Goal: Task Accomplishment & Management: Manage account settings

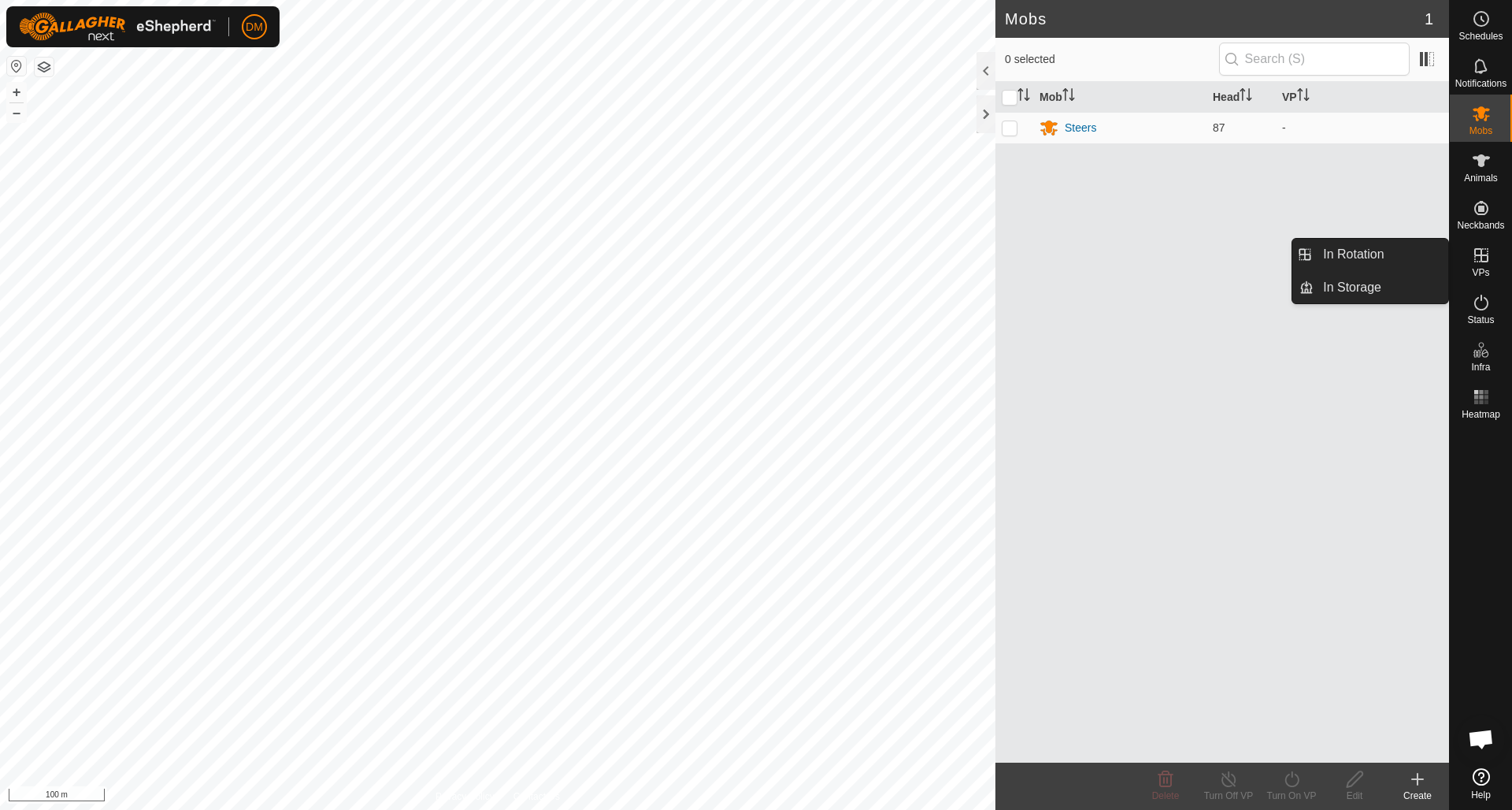
click at [1133, 252] on link "In Rotation" at bounding box center [1380, 254] width 134 height 31
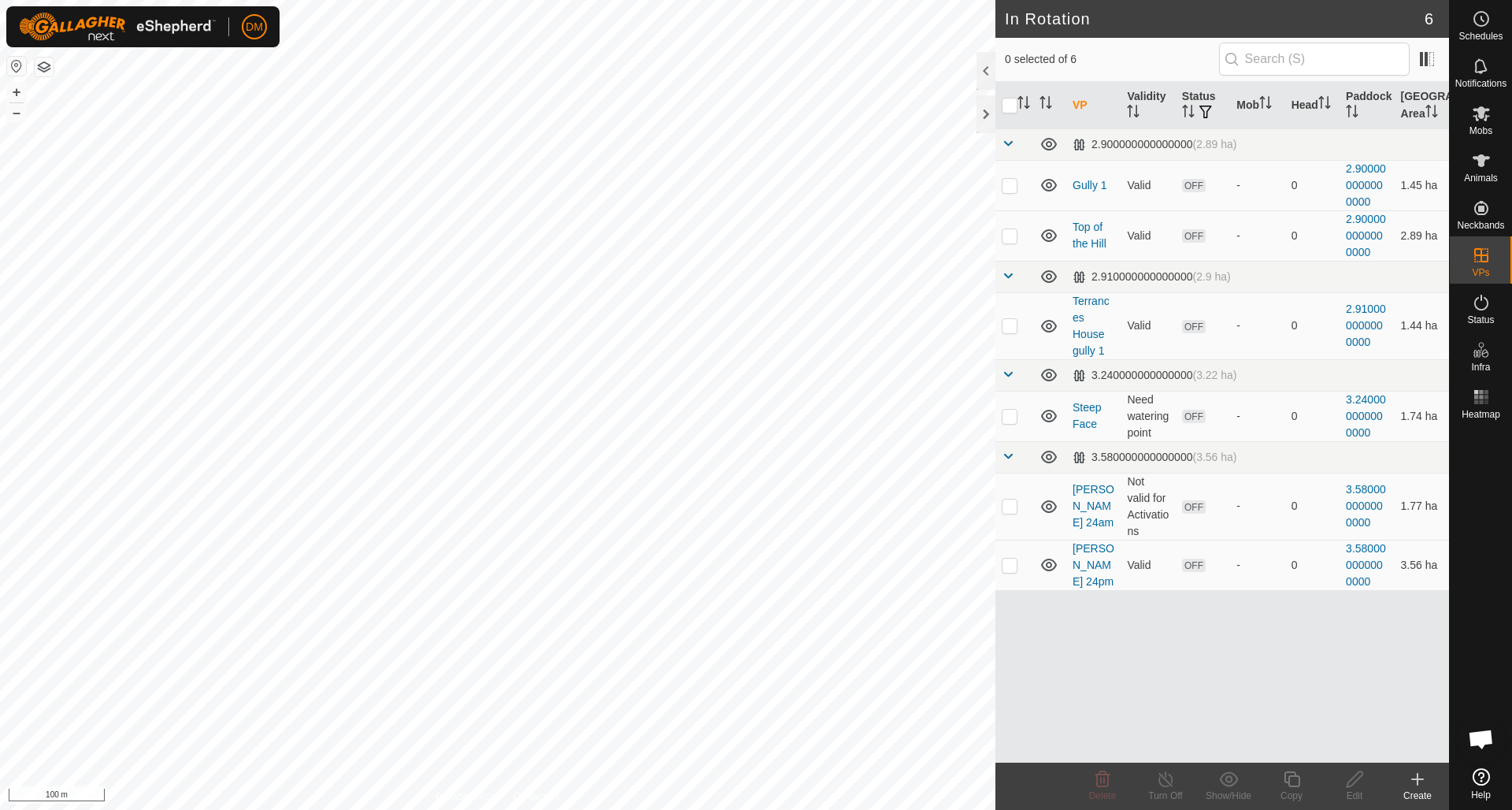
click at [1133, 572] on icon at bounding box center [1416, 779] width 11 height 0
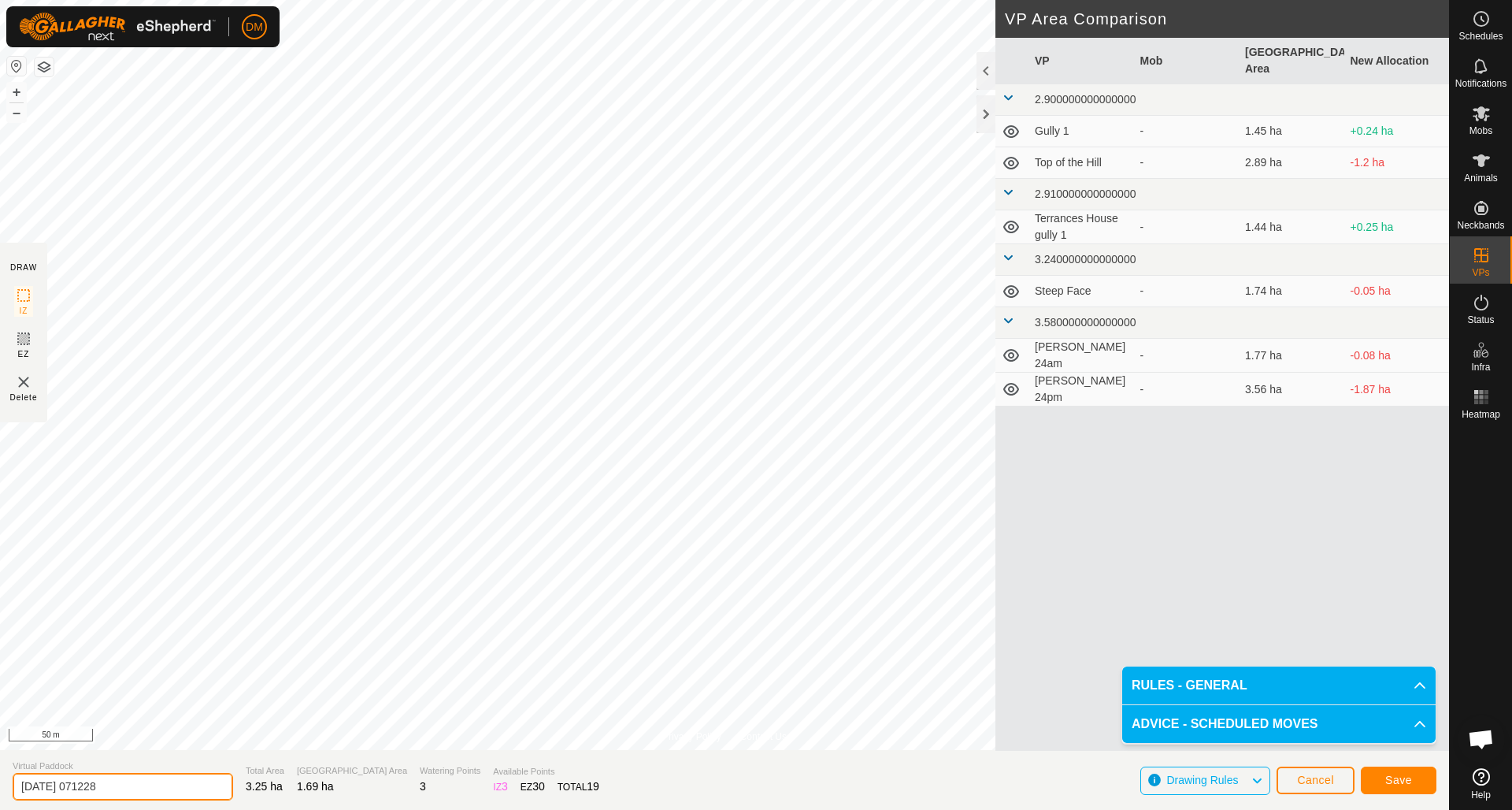
drag, startPoint x: 119, startPoint y: 780, endPoint x: 3, endPoint y: 781, distance: 116.0
click at [3, 572] on section "Virtual Paddock [DATE] 071228 Total Area 3.25 ha Grazing Area 1.69 ha Watering …" at bounding box center [724, 779] width 1449 height 60
type input "Creek Paddock"
click at [1133, 572] on button "Save" at bounding box center [1398, 779] width 76 height 27
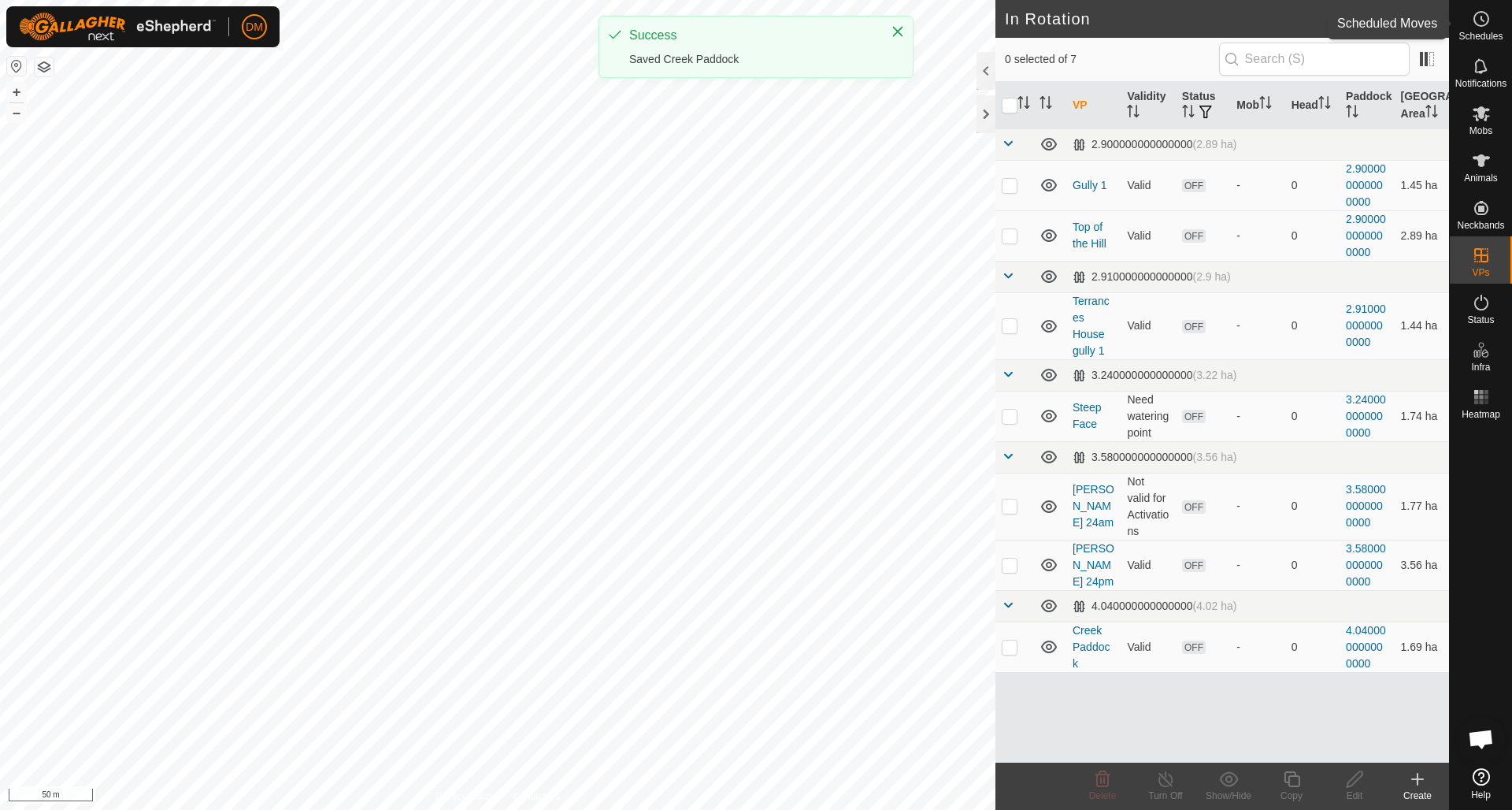
click at [1133, 16] on icon at bounding box center [1481, 19] width 2 height 5
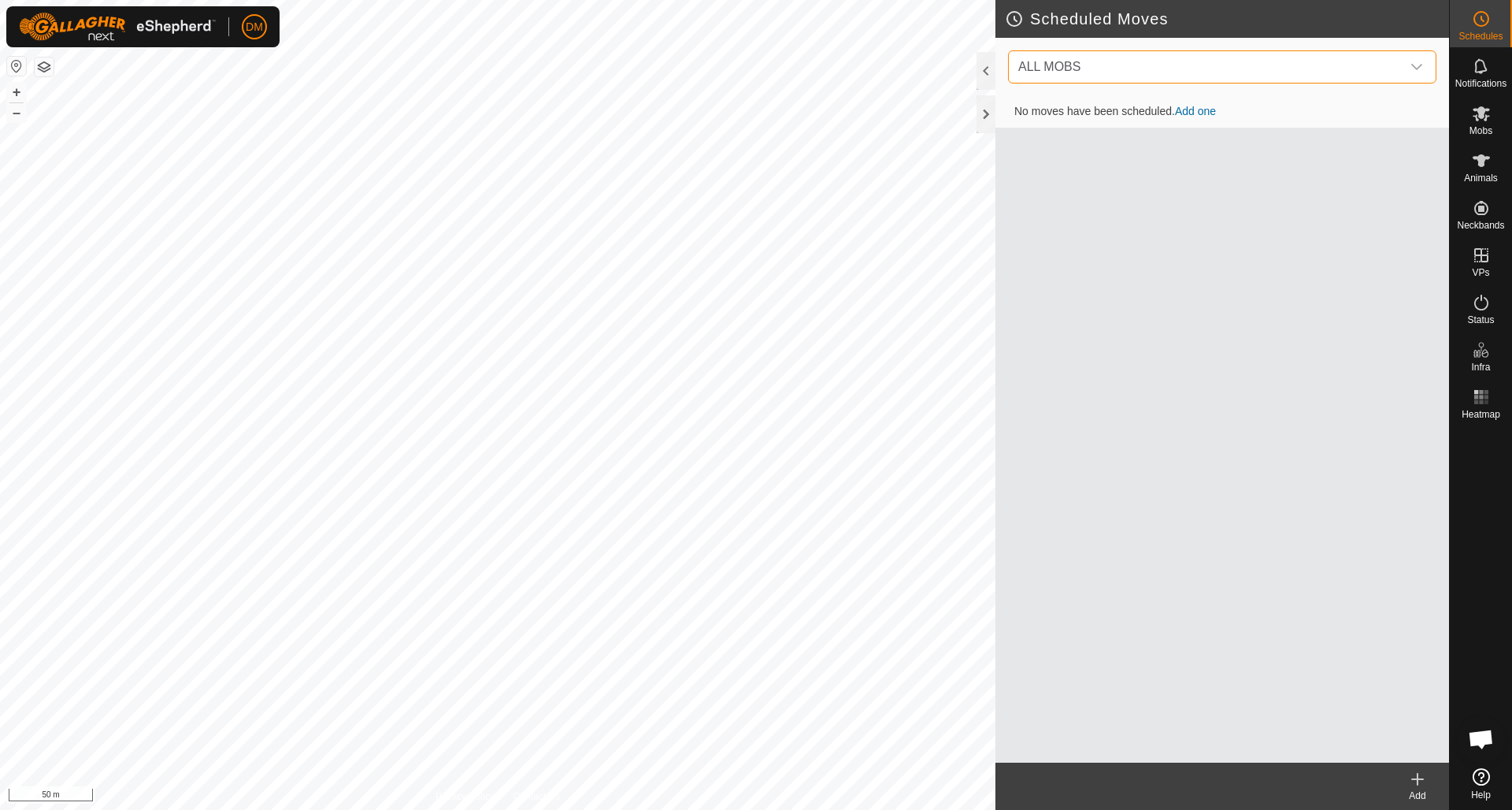
click at [1066, 80] on span "ALL MOBS" at bounding box center [1206, 67] width 389 height 31
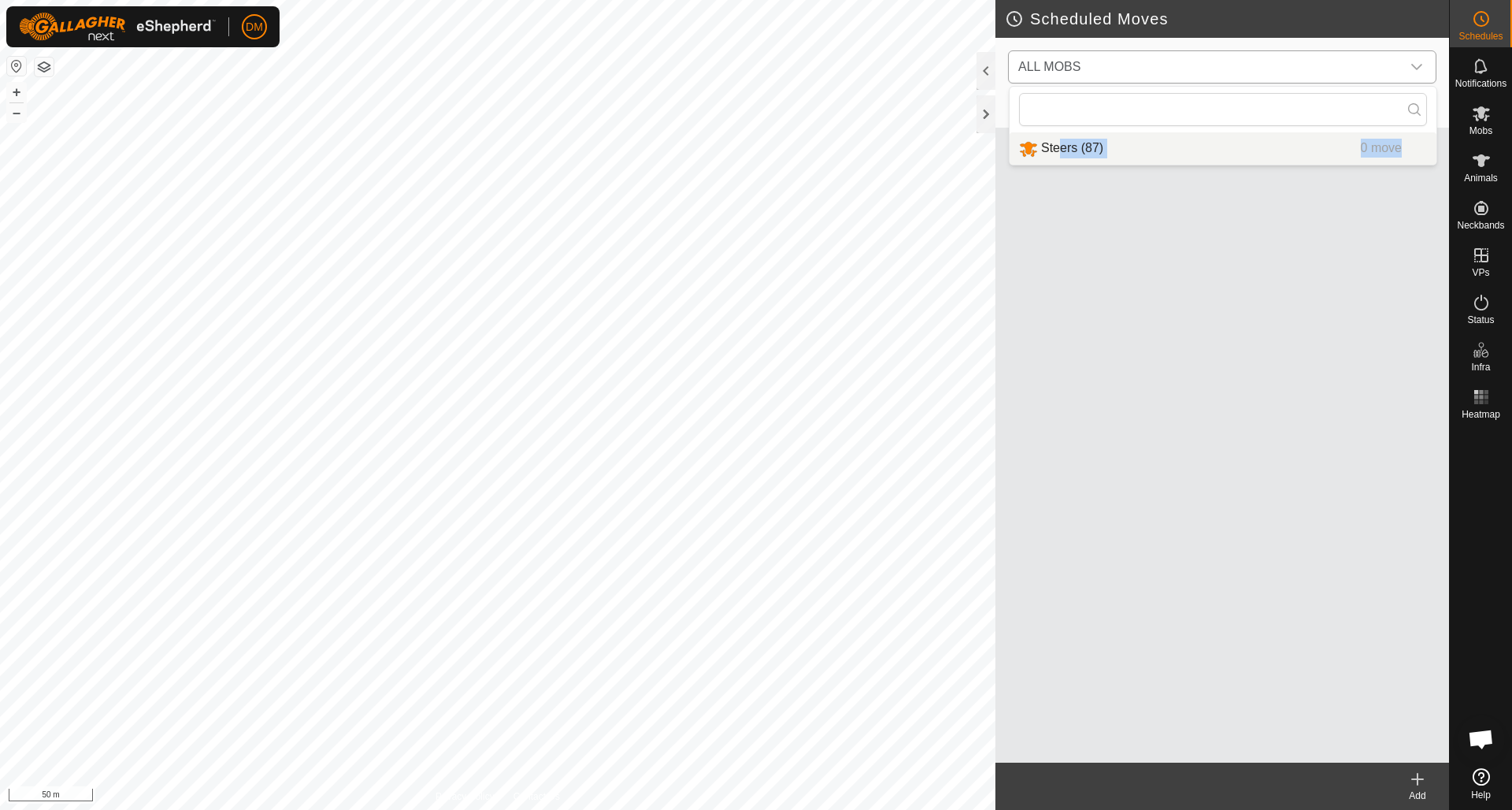
click at [1061, 139] on li "Steers (87) 0 move" at bounding box center [1223, 148] width 427 height 32
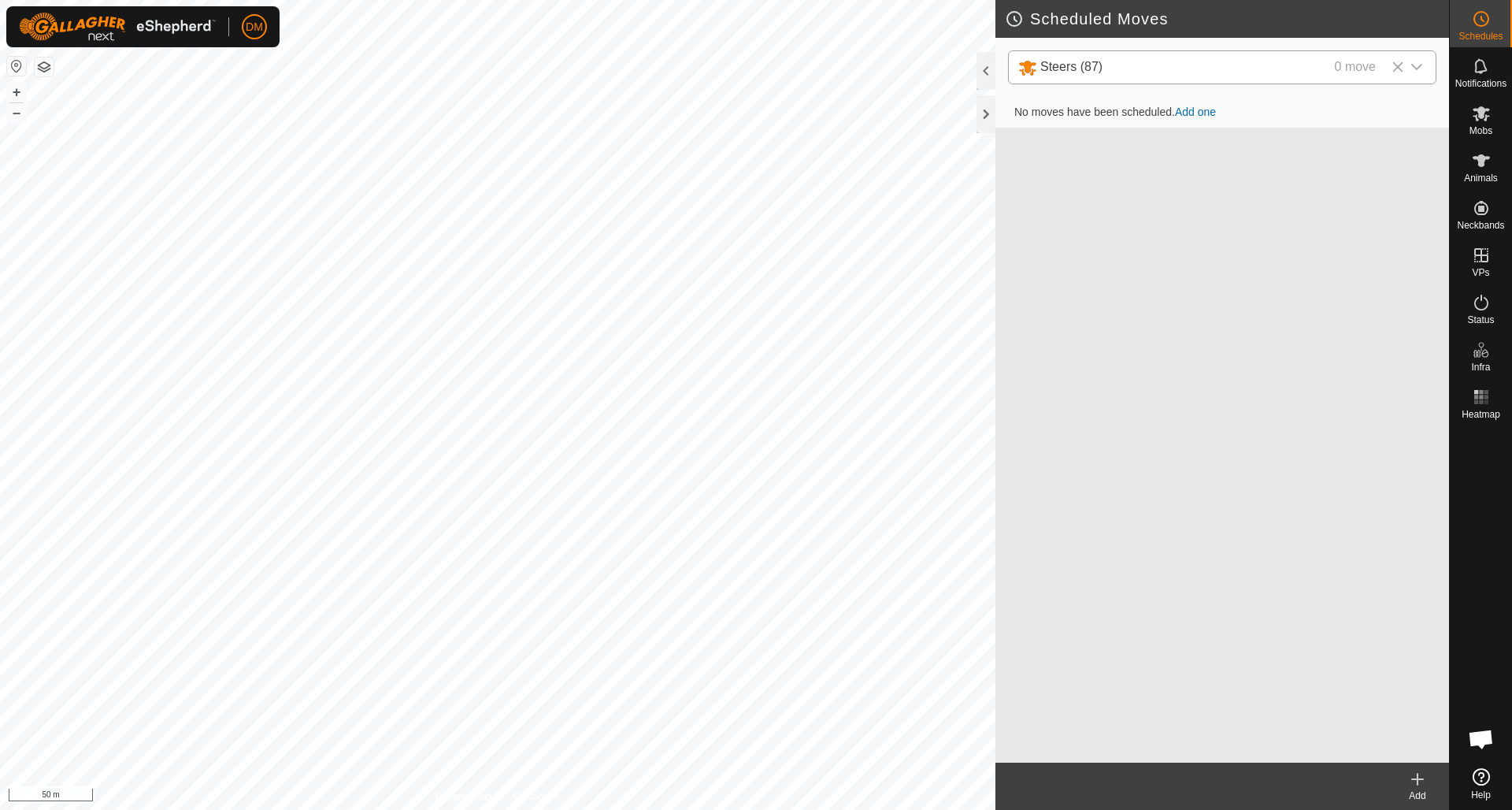
click at [1133, 114] on link "Add one" at bounding box center [1195, 111] width 41 height 12
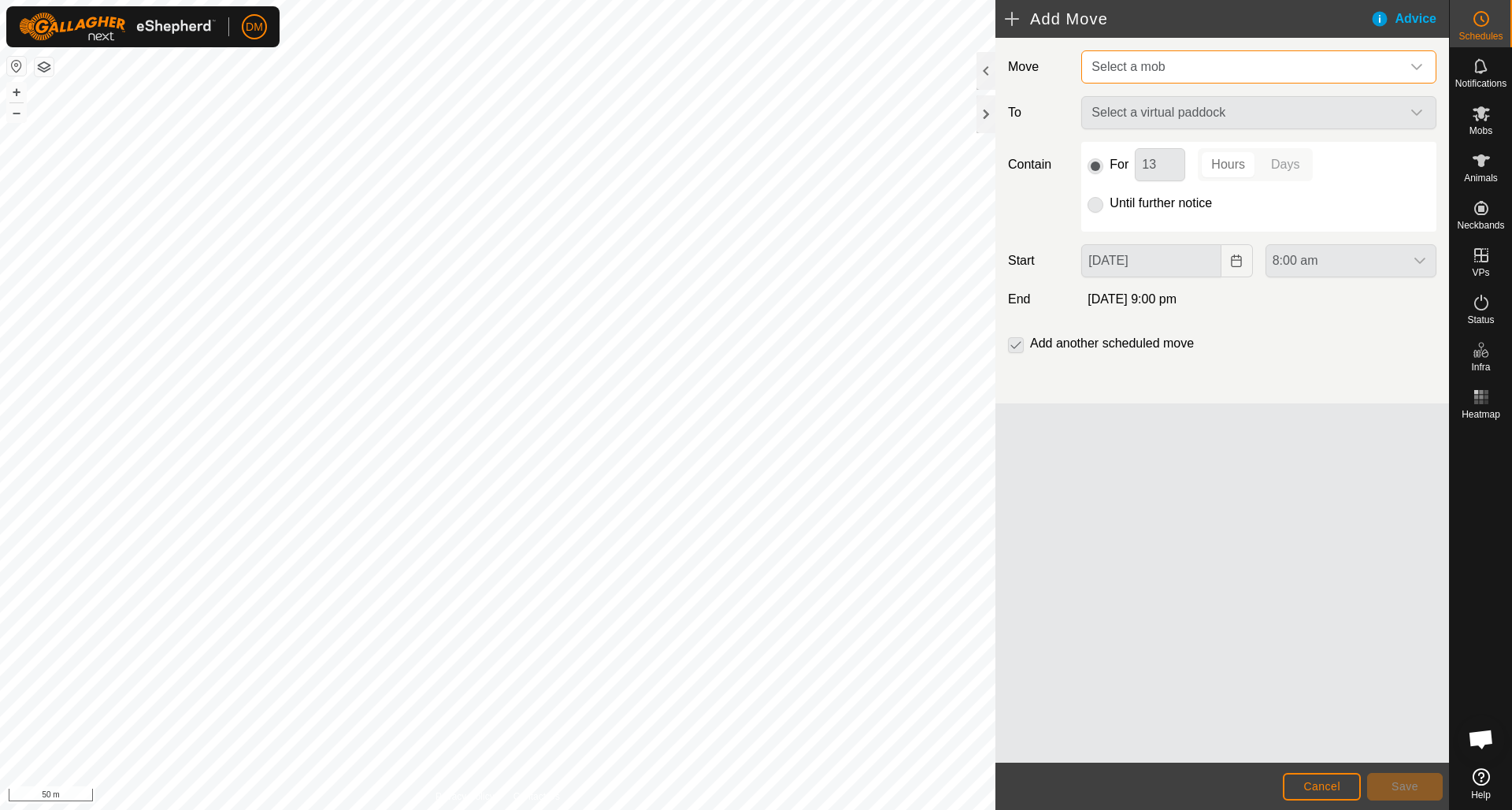
click at [1133, 69] on span "Select a mob" at bounding box center [1128, 67] width 73 height 13
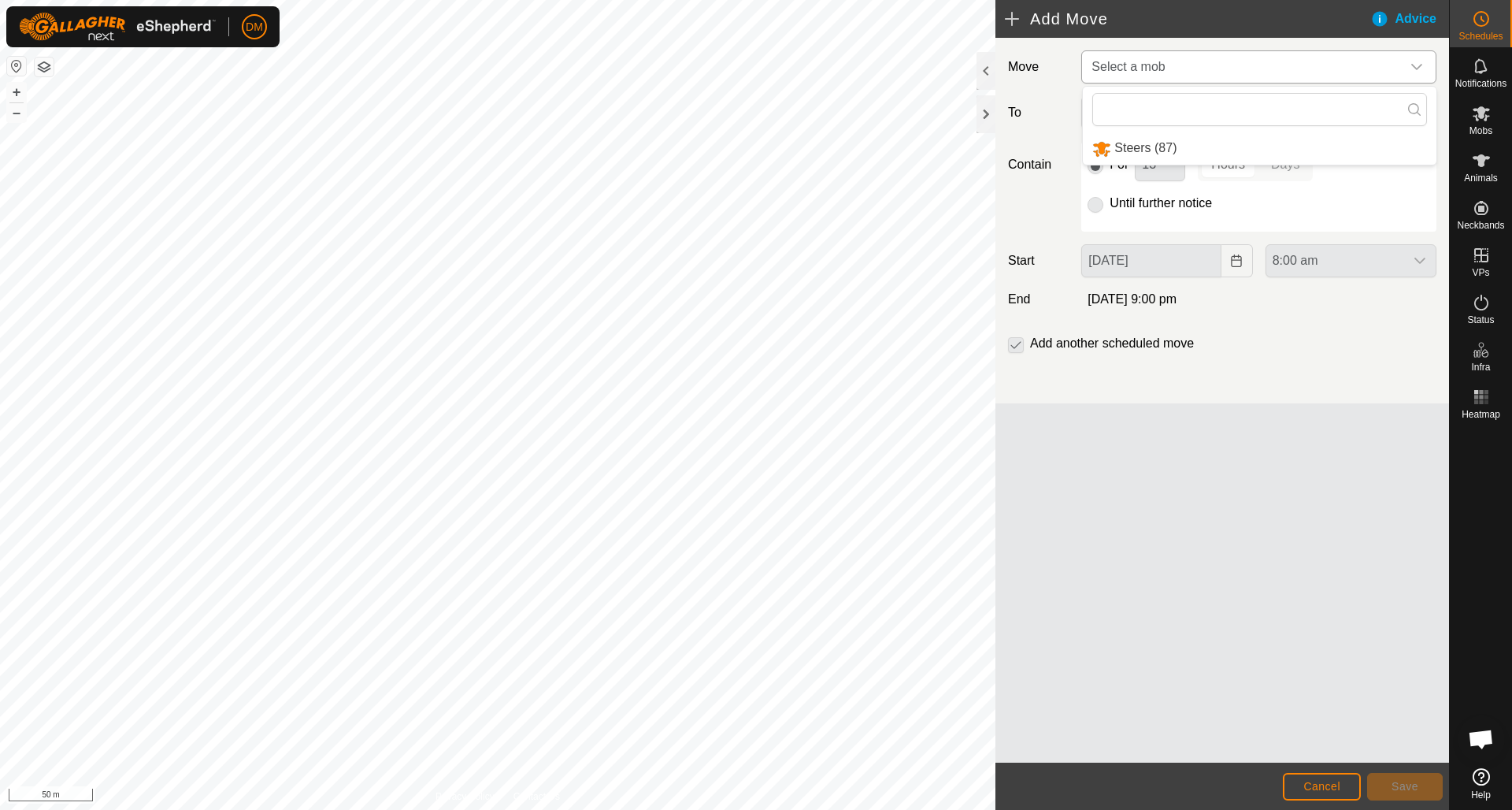
click at [1123, 144] on li "Steers (87)" at bounding box center [1259, 148] width 354 height 32
click at [1133, 114] on span "Select a virtual paddock" at bounding box center [1242, 113] width 316 height 31
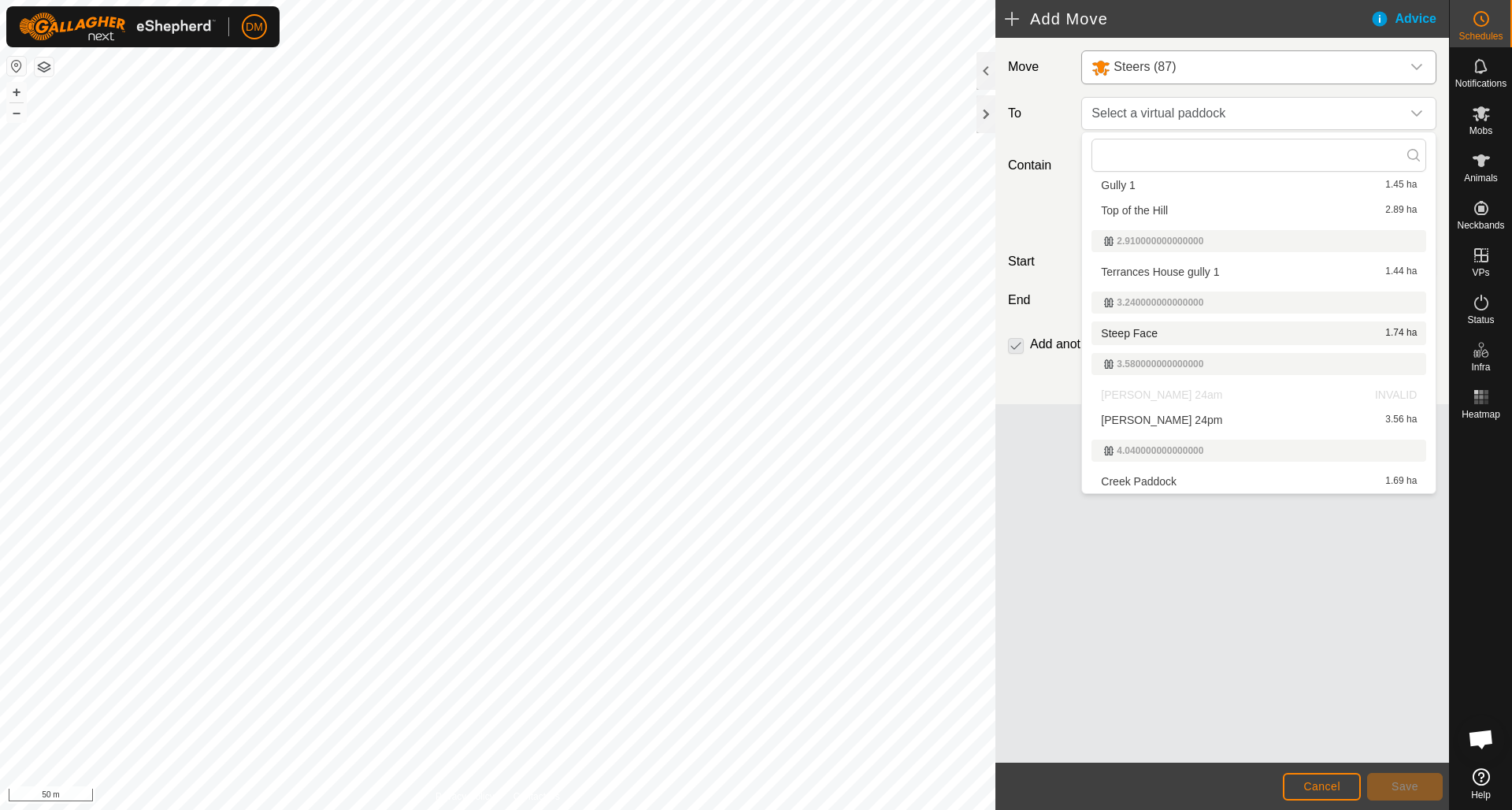
scroll to position [41, 0]
drag, startPoint x: 1130, startPoint y: 478, endPoint x: 1133, endPoint y: 469, distance: 9.5
click at [1129, 478] on li "Creek Paddock 1.69 ha" at bounding box center [1259, 481] width 335 height 24
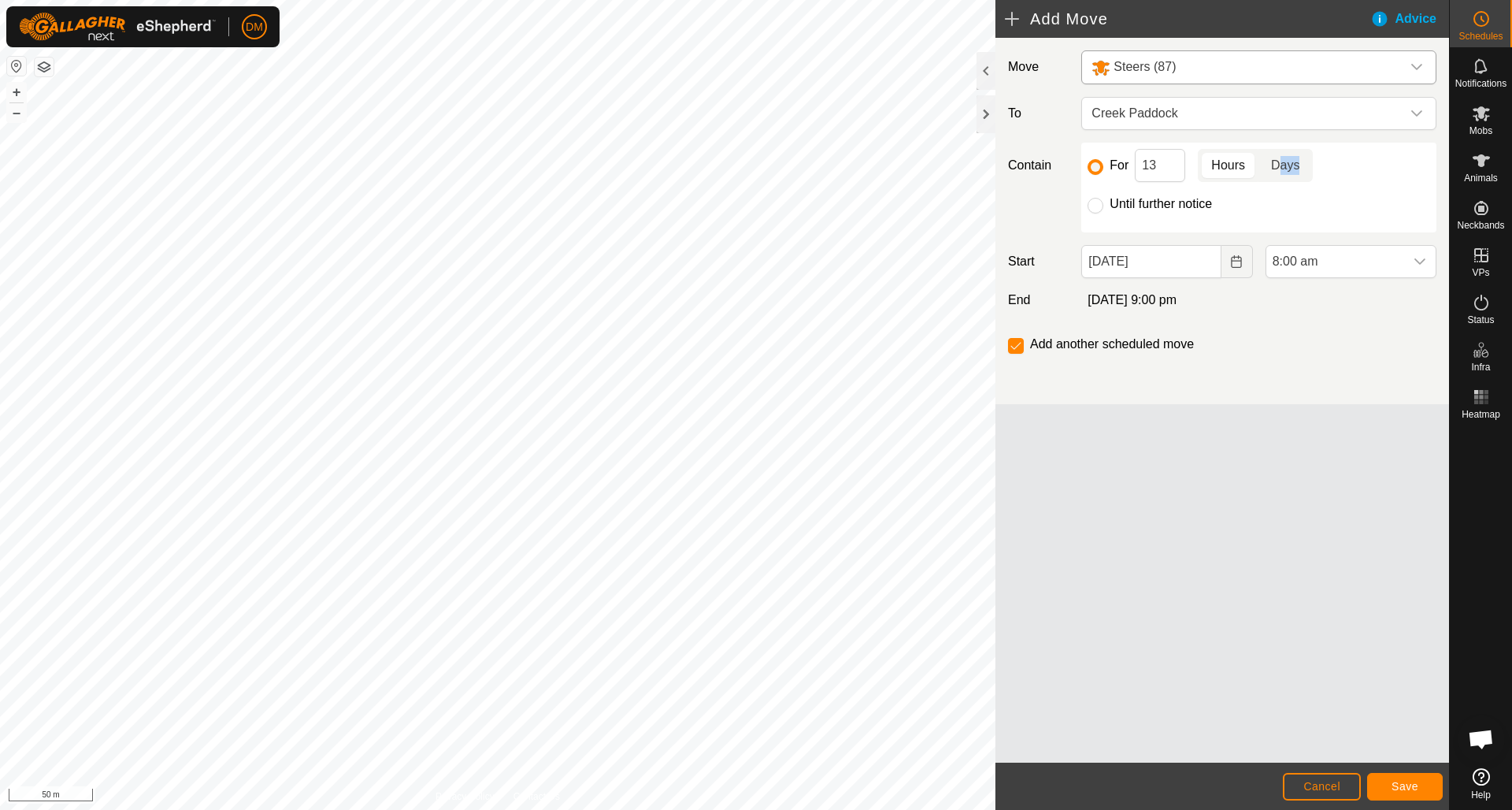
drag, startPoint x: 1280, startPoint y: 164, endPoint x: 1269, endPoint y: 164, distance: 11.0
click at [1133, 164] on p-togglebutton "Days" at bounding box center [1285, 165] width 54 height 33
drag, startPoint x: 1161, startPoint y: 164, endPoint x: 1140, endPoint y: 166, distance: 21.1
click at [1133, 166] on input "13" at bounding box center [1159, 165] width 50 height 33
type input "1"
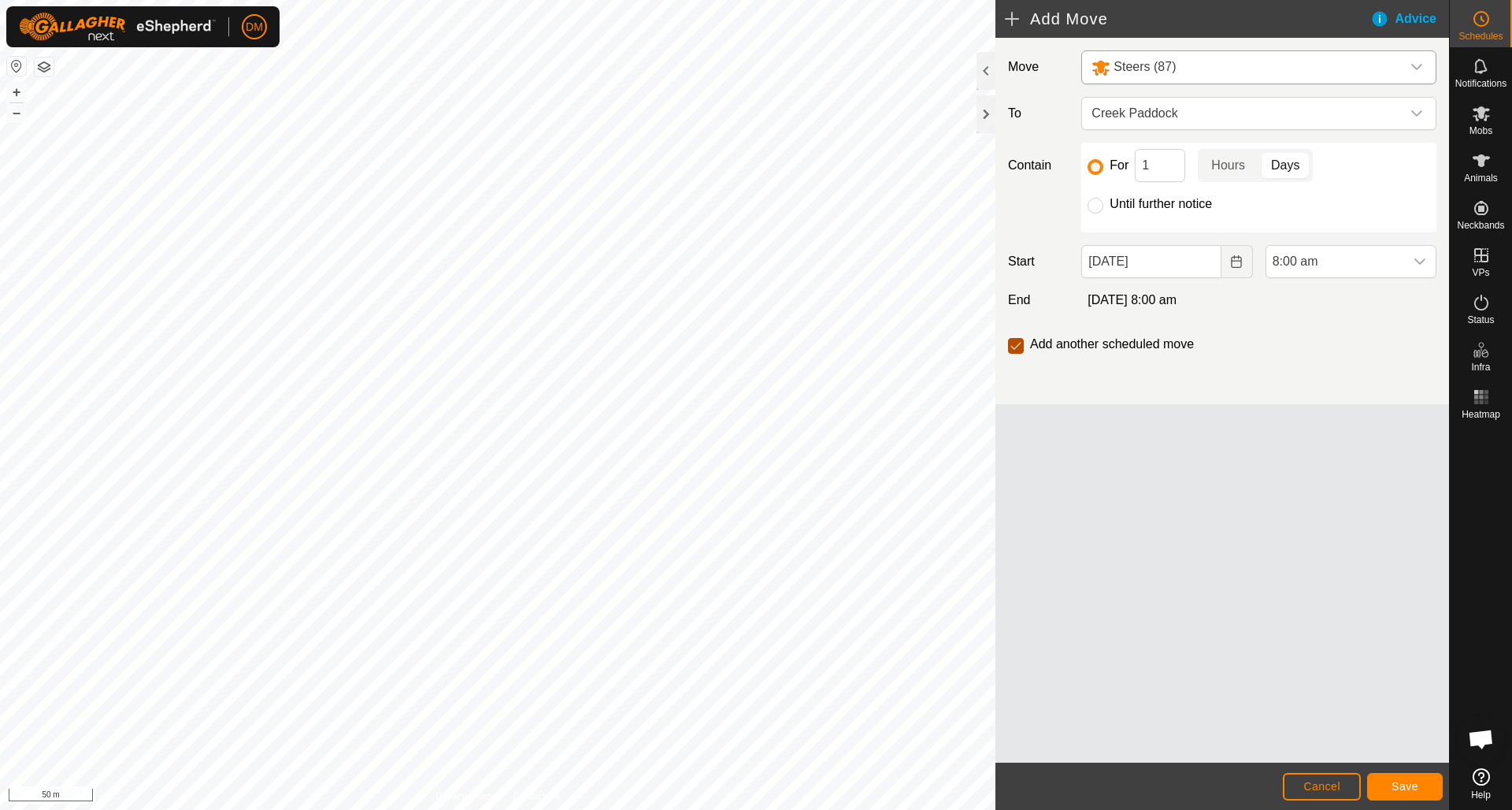
click at [1016, 346] on input "checkbox" at bounding box center [1015, 346] width 16 height 16
checkbox input "false"
click at [1096, 204] on input "Until further notice" at bounding box center [1095, 205] width 16 height 16
radio input "true"
click at [1133, 16] on div "Advice" at bounding box center [1409, 18] width 78 height 19
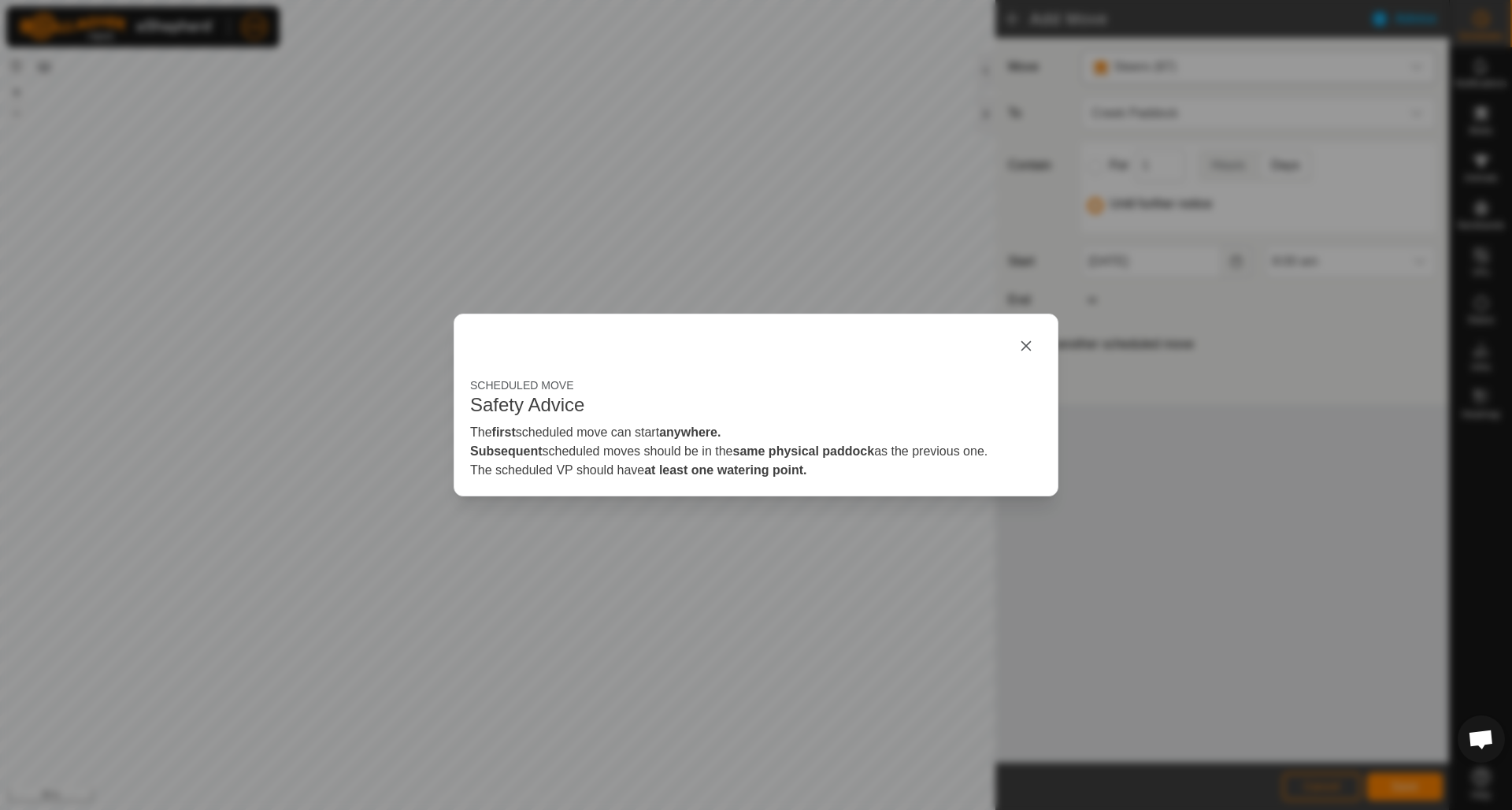
click at [1133, 539] on div "SCHEDULED MOVE Safety Advice The first scheduled move can start anywhere. Subse…" at bounding box center [756, 405] width 1512 height 810
click at [1021, 346] on button "button" at bounding box center [1026, 346] width 31 height 31
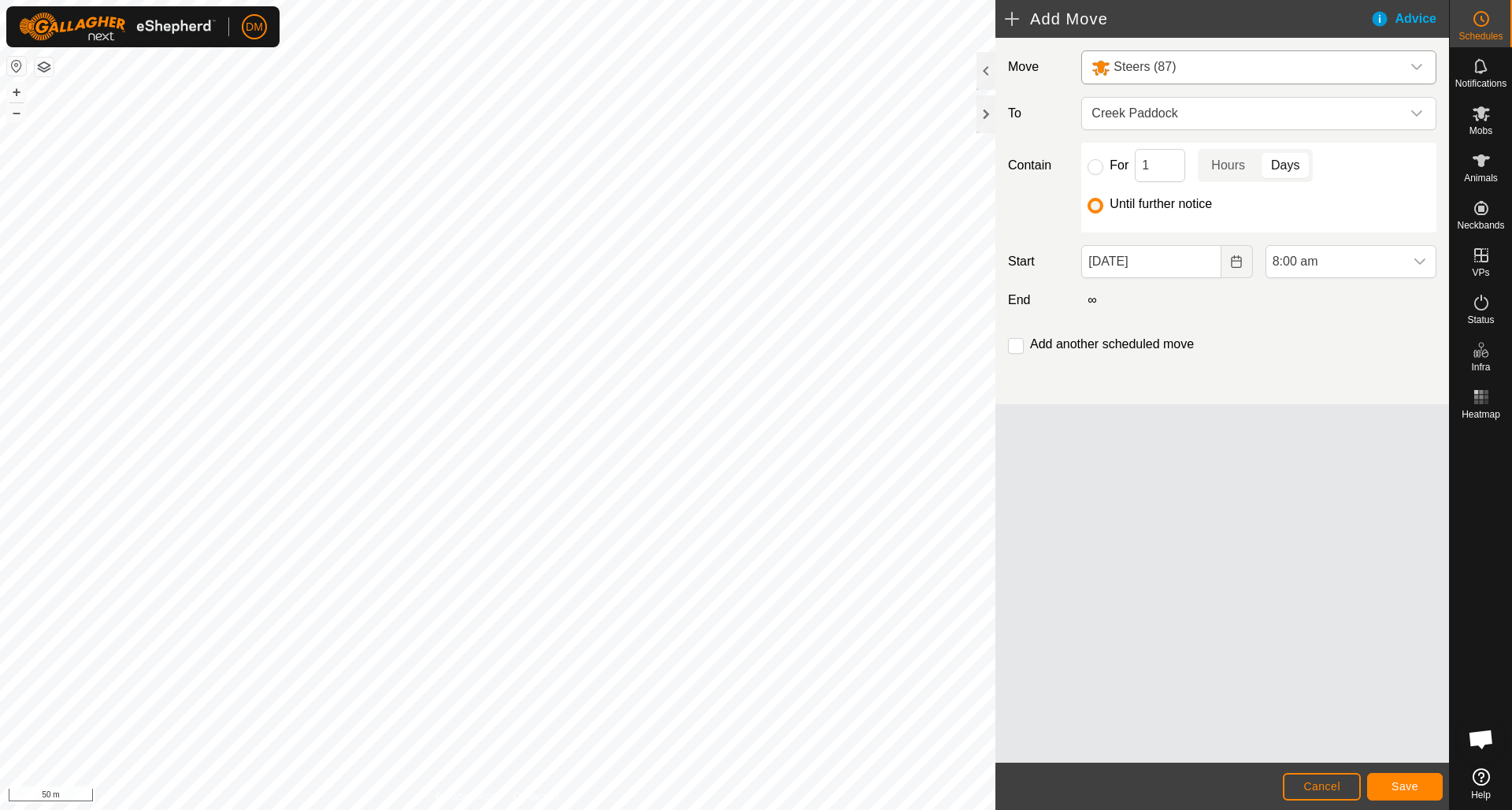
click at [1133, 572] on span "Save" at bounding box center [1404, 785] width 26 height 12
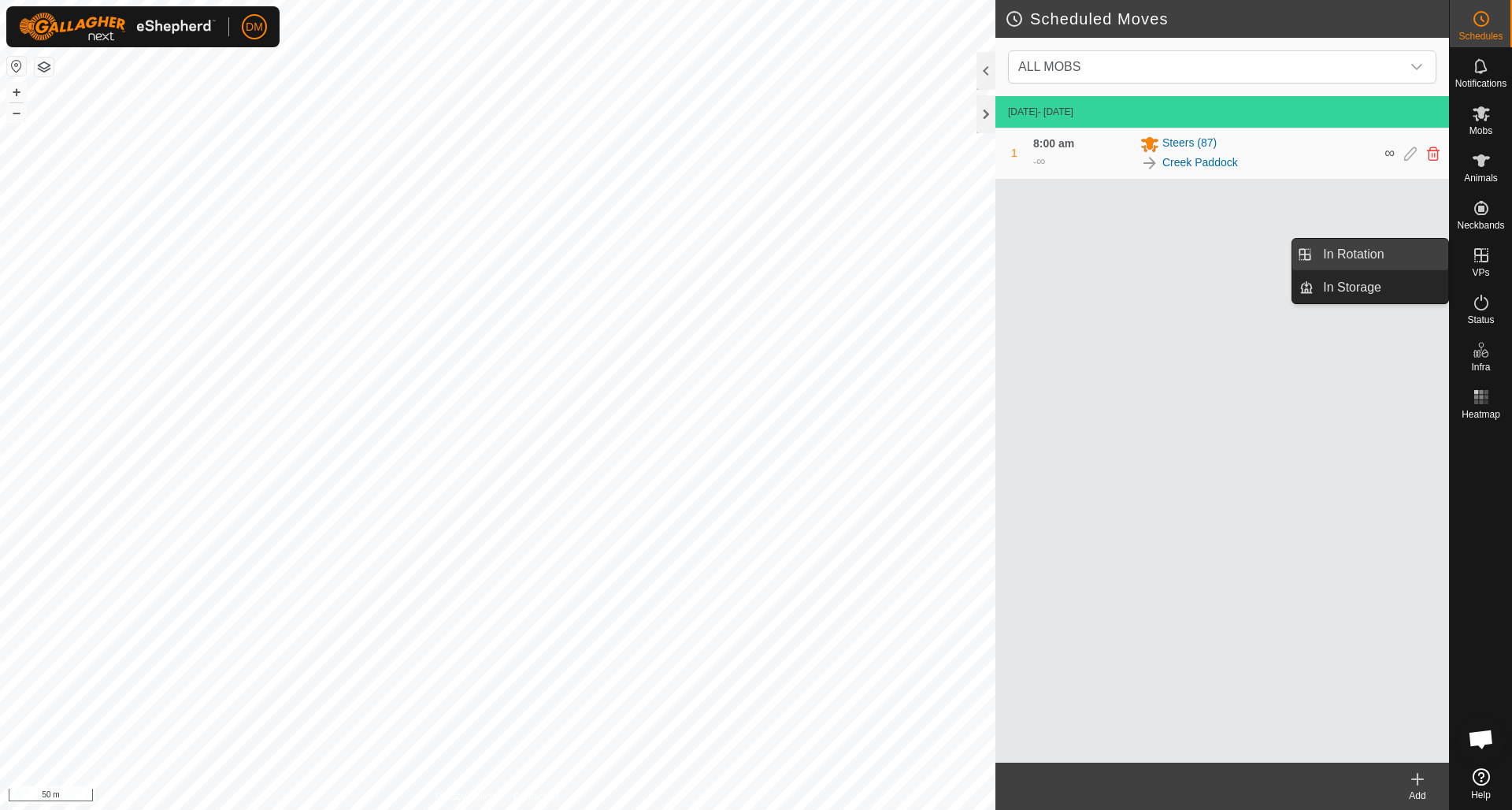
click at [1133, 261] on link "In Rotation" at bounding box center [1380, 254] width 134 height 31
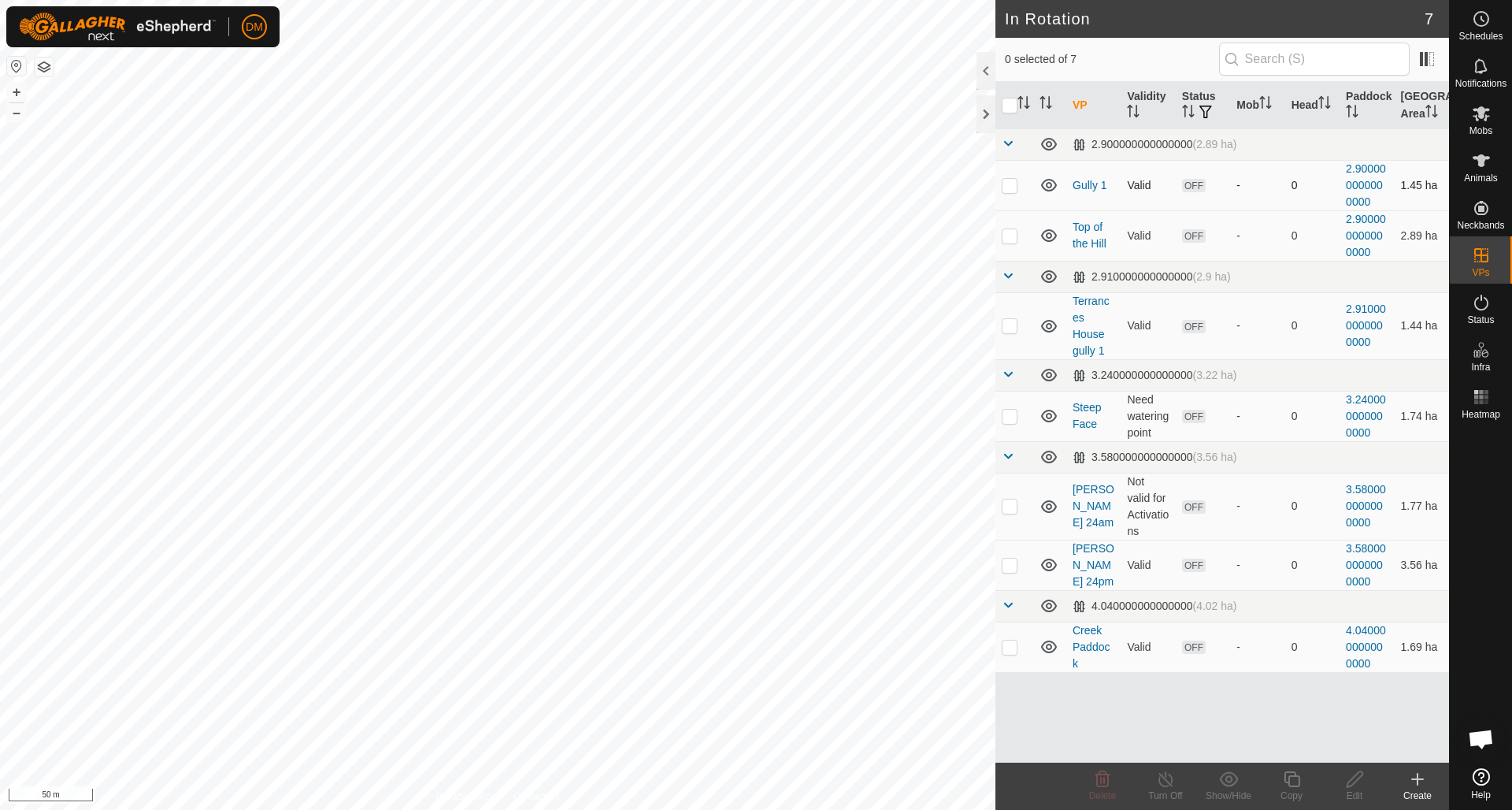
click at [1014, 190] on p-checkbox at bounding box center [1009, 185] width 16 height 12
checkbox input "false"
click at [1012, 507] on p-checkbox at bounding box center [1009, 505] width 16 height 12
checkbox input "true"
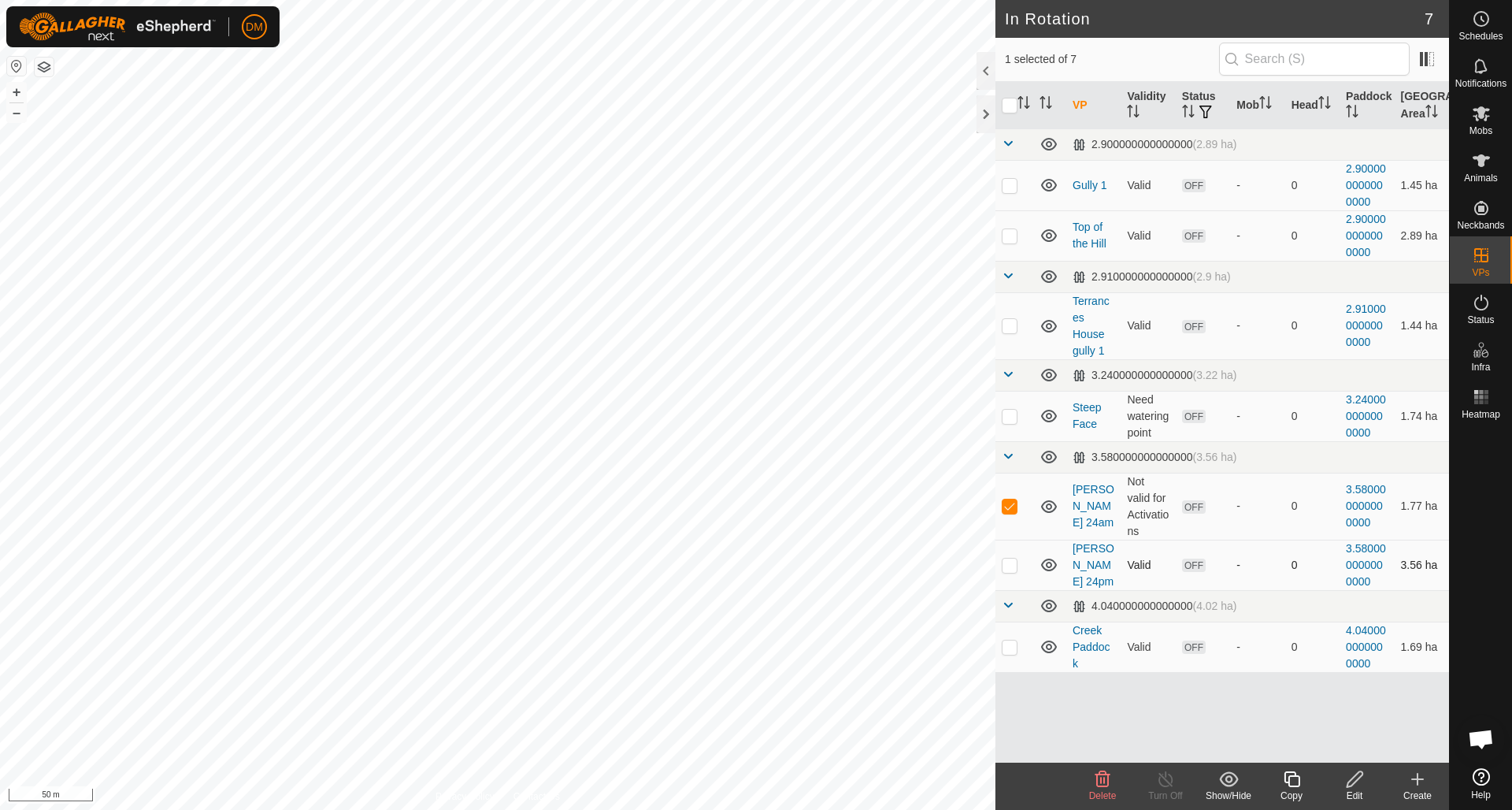
click at [1011, 561] on p-checkbox at bounding box center [1009, 564] width 16 height 12
checkbox input "true"
click at [1101, 572] on icon at bounding box center [1102, 779] width 15 height 16
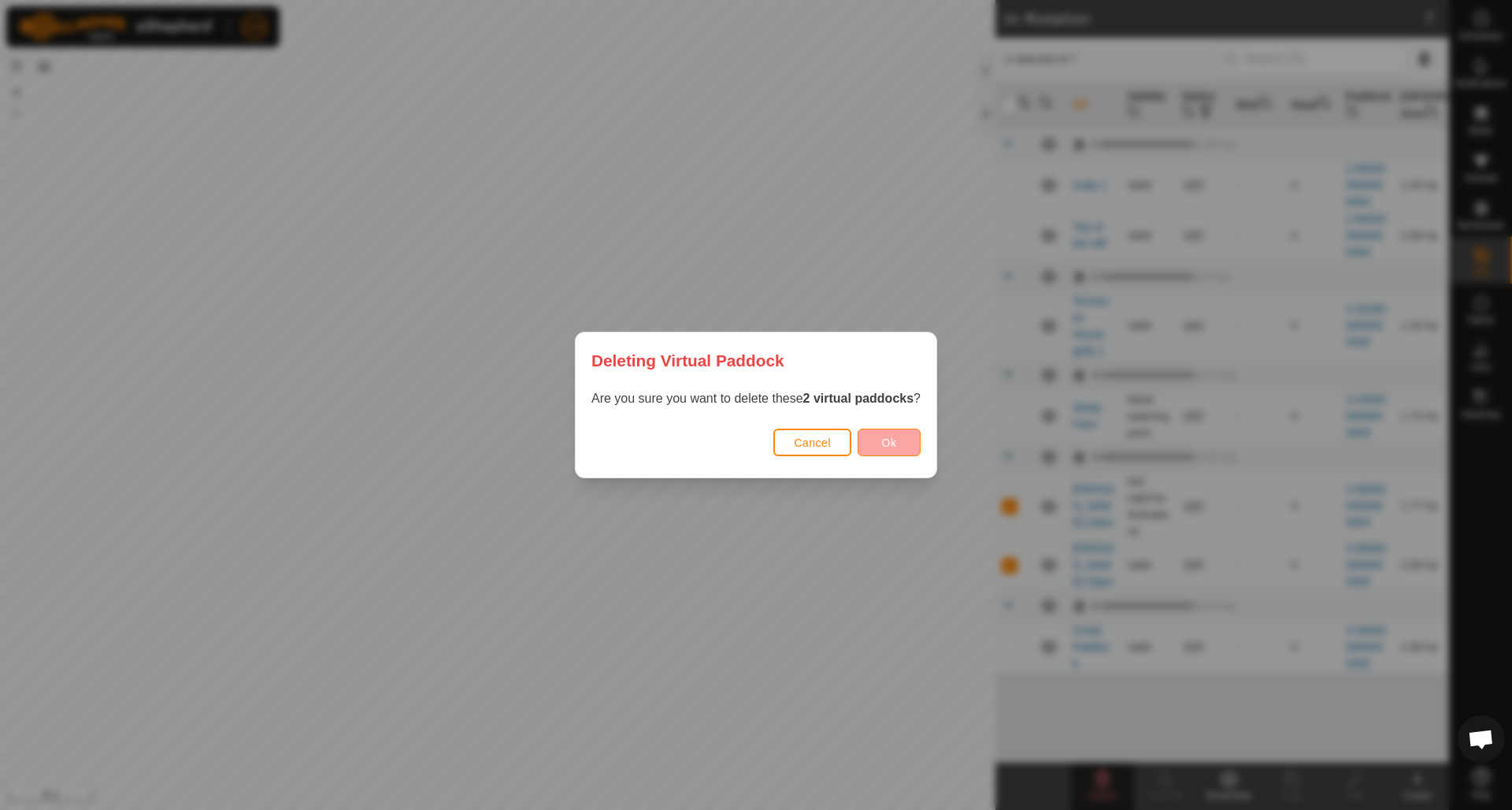
click at [877, 441] on button "Ok" at bounding box center [889, 442] width 63 height 27
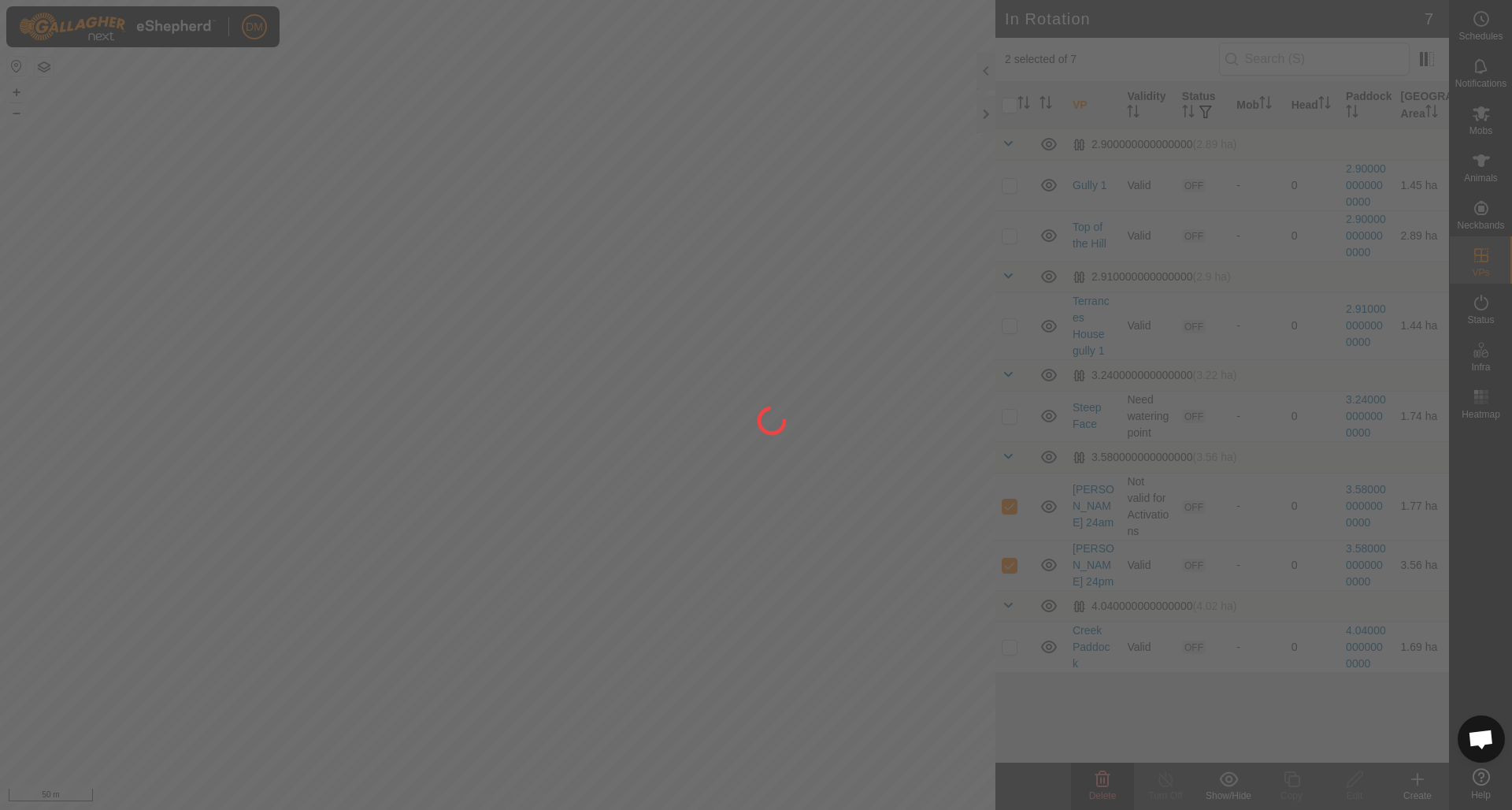
checkbox input "false"
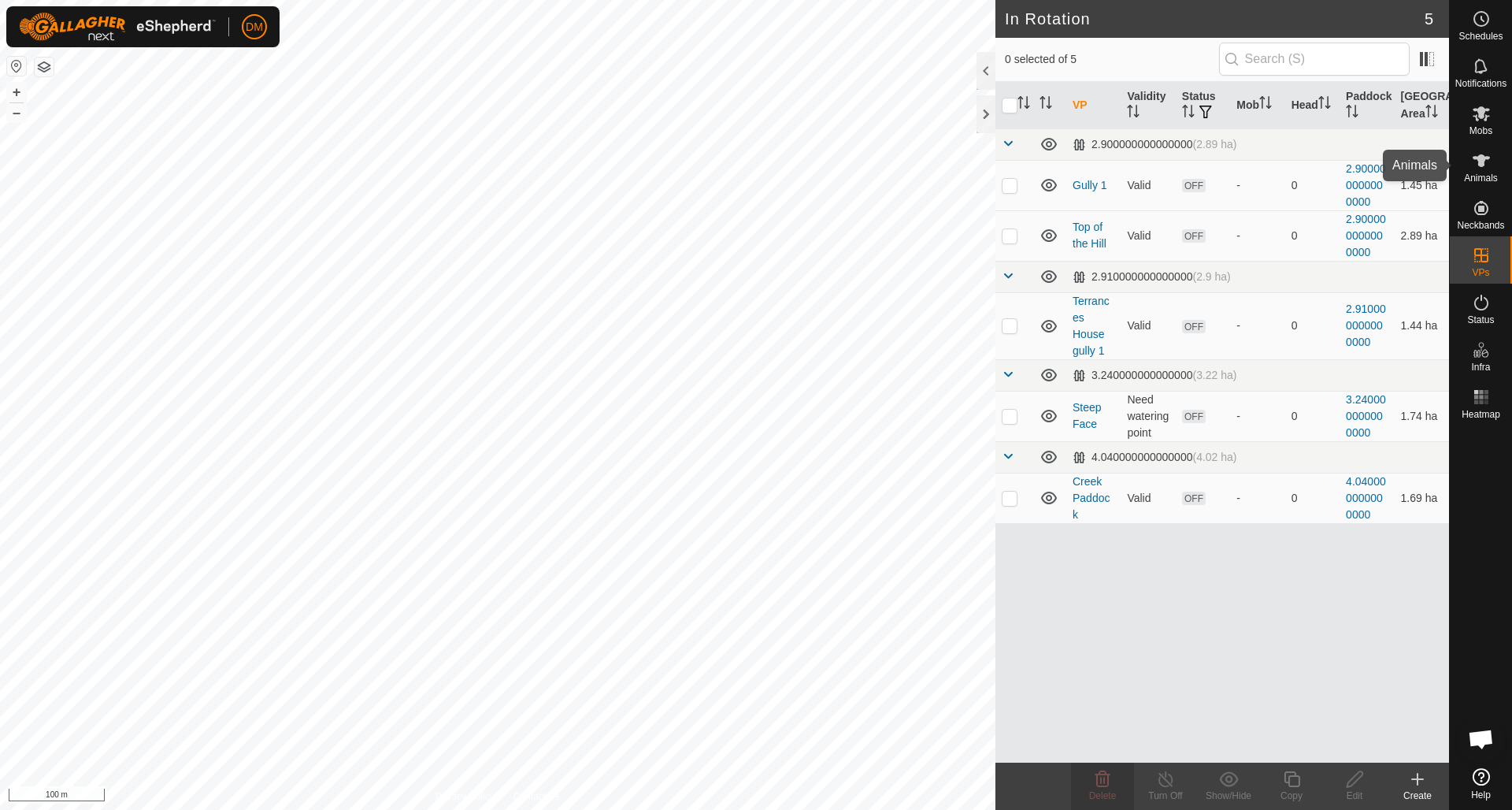
click at [1133, 158] on icon at bounding box center [1481, 160] width 17 height 12
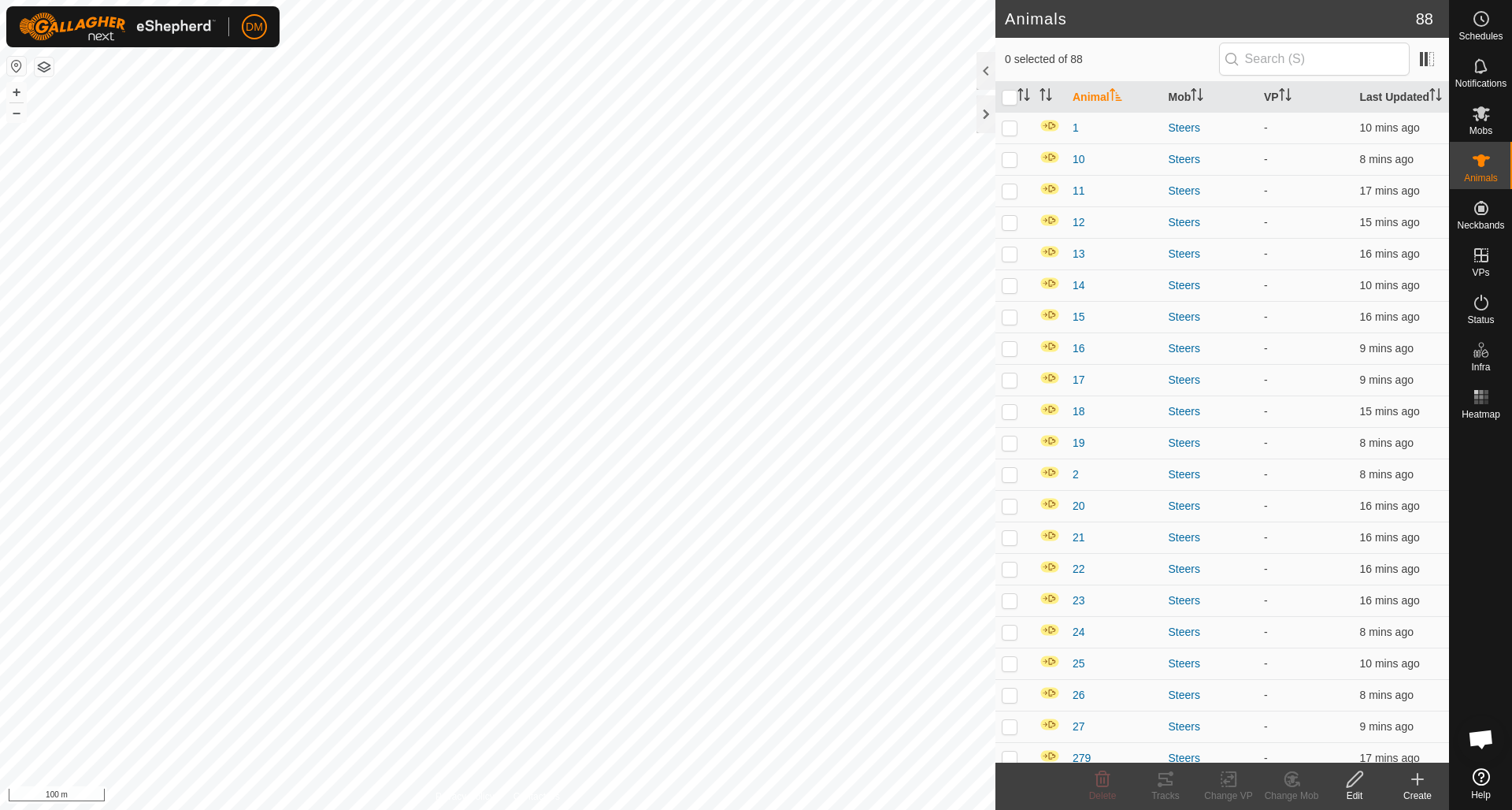
click at [1120, 101] on icon "Activate to sort" at bounding box center [1115, 94] width 12 height 12
click at [1120, 101] on icon "Activate to sort" at bounding box center [1115, 94] width 12 height 12
click at [1120, 101] on icon "Activate to sort" at bounding box center [1115, 94] width 12 height 12
click at [1133, 101] on icon "Activate to sort" at bounding box center [1435, 94] width 12 height 12
click at [1078, 165] on div "7" at bounding box center [1114, 157] width 83 height 16
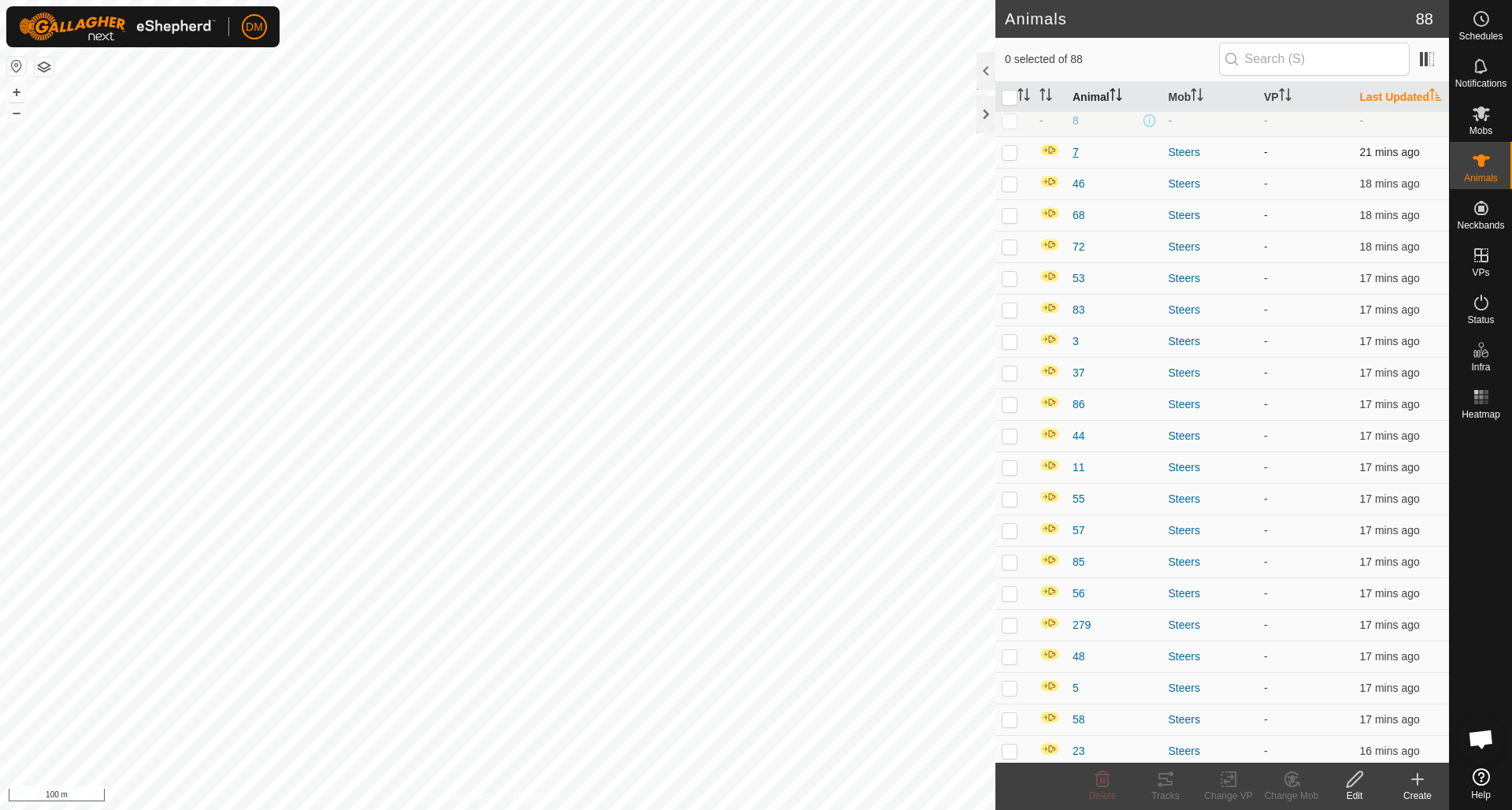
scroll to position [3, 0]
click at [1078, 165] on span "7" at bounding box center [1076, 157] width 7 height 16
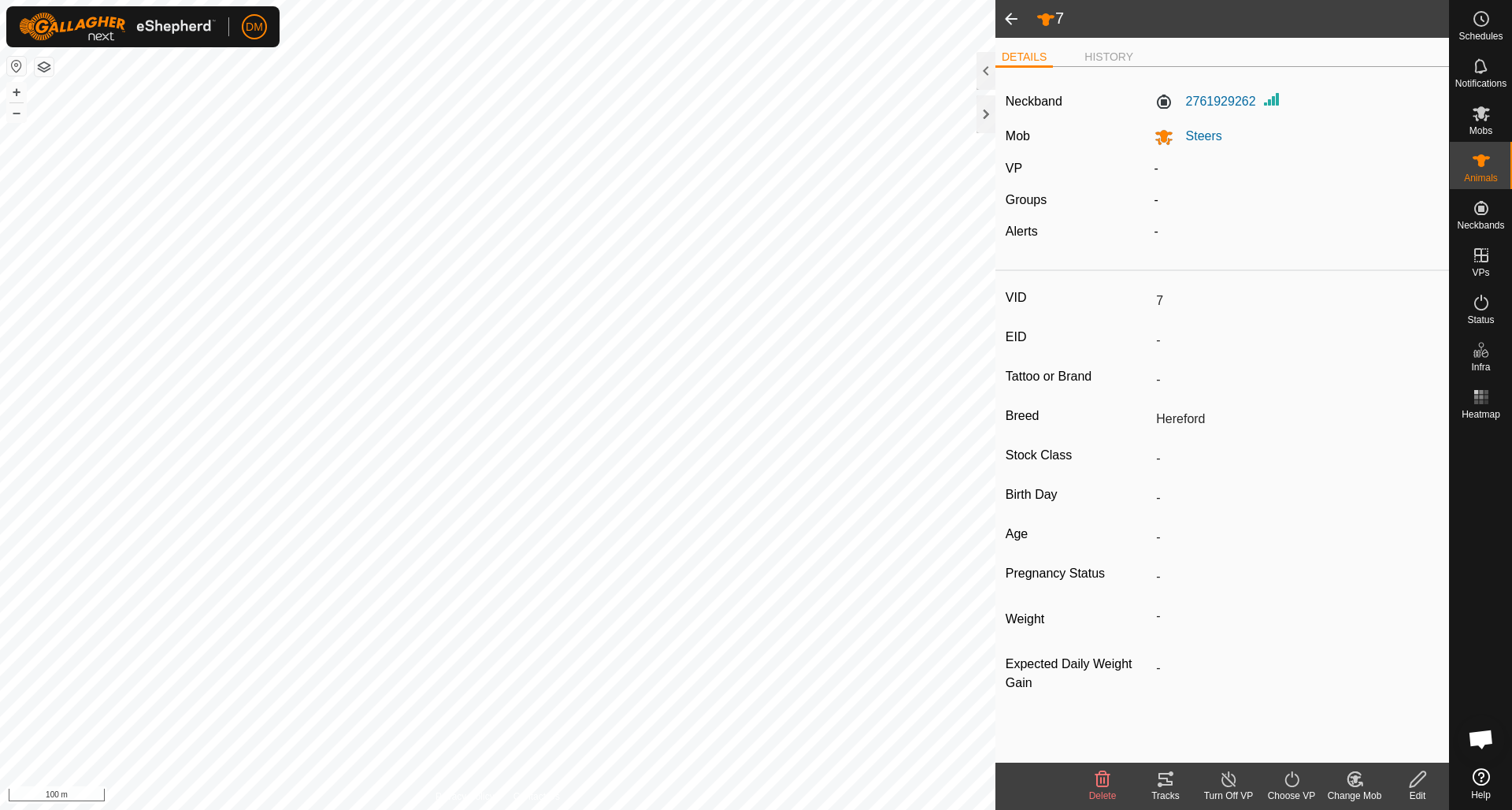
click at [1005, 16] on span at bounding box center [1011, 19] width 31 height 38
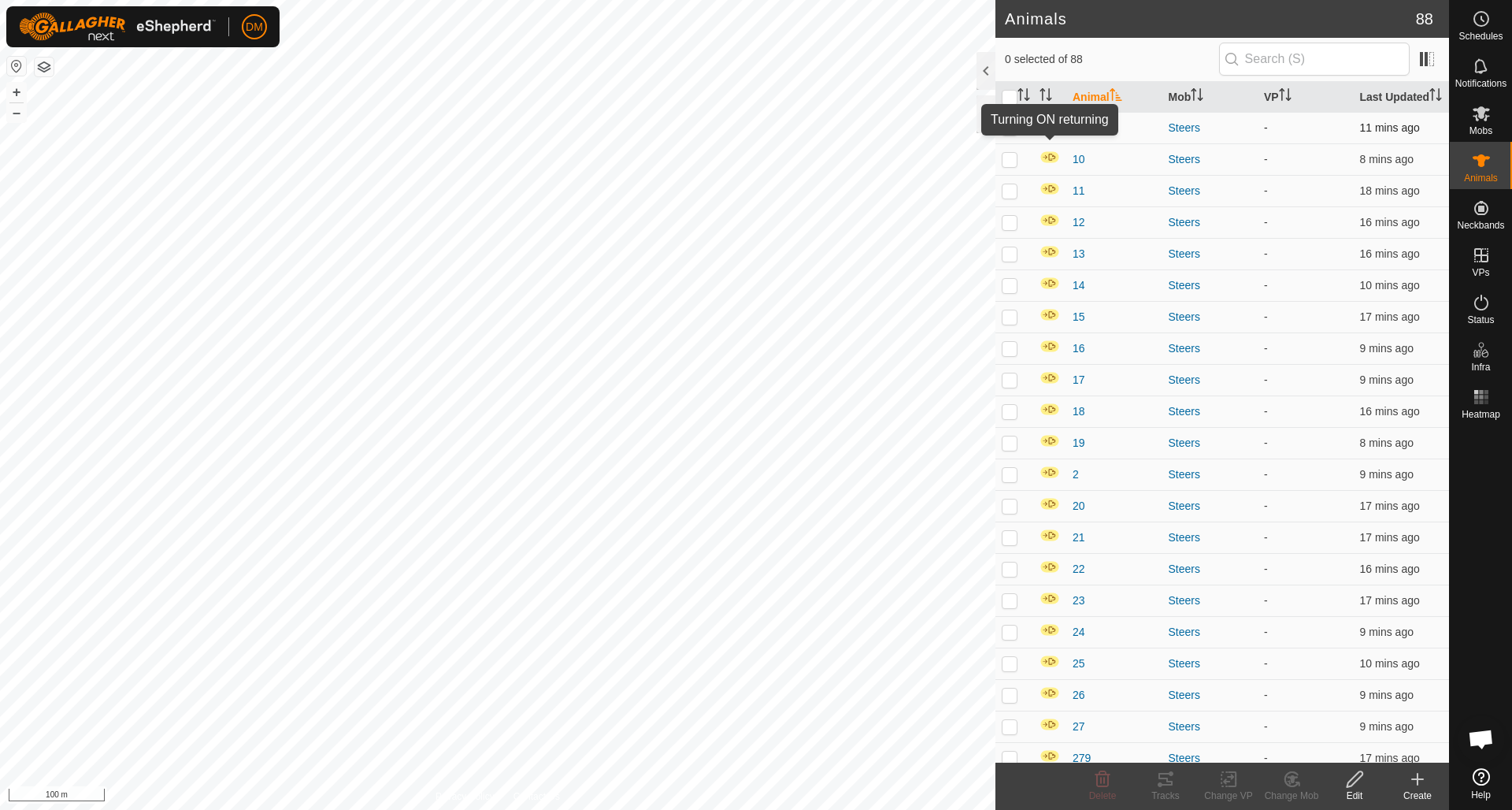
click at [1049, 132] on img at bounding box center [1049, 125] width 21 height 13
